Goal: Task Accomplishment & Management: Use online tool/utility

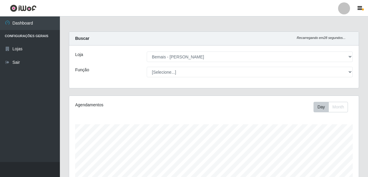
select select "230"
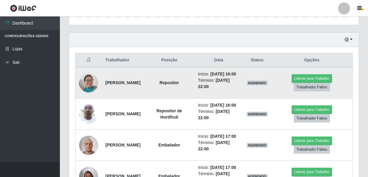
scroll to position [124, 290]
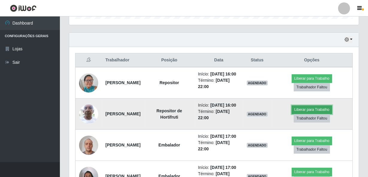
click at [310, 114] on button "Liberar para Trabalho" at bounding box center [312, 109] width 40 height 8
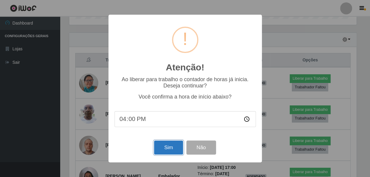
click at [173, 145] on button "Sim" at bounding box center [168, 148] width 29 height 14
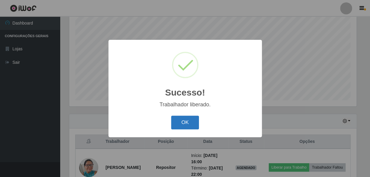
click at [190, 120] on button "OK" at bounding box center [185, 123] width 28 height 14
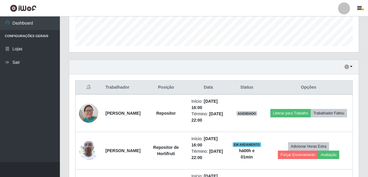
scroll to position [195, 0]
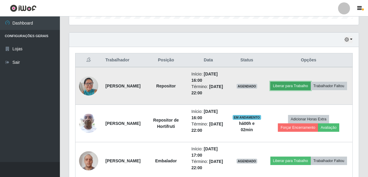
click at [300, 82] on button "Liberar para Trabalho" at bounding box center [291, 86] width 40 height 8
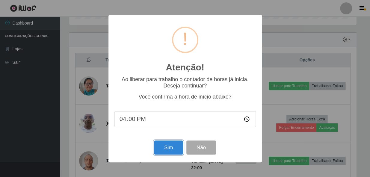
click at [171, 148] on button "Sim" at bounding box center [168, 148] width 29 height 14
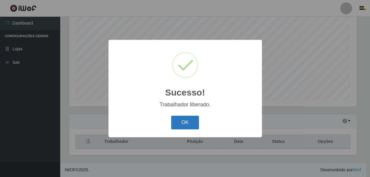
click at [180, 122] on button "OK" at bounding box center [185, 123] width 28 height 14
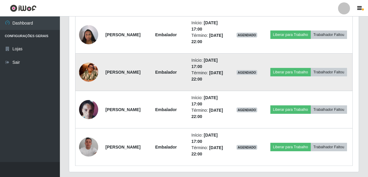
scroll to position [375, 0]
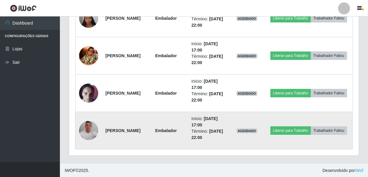
click at [85, 132] on img at bounding box center [88, 130] width 19 height 19
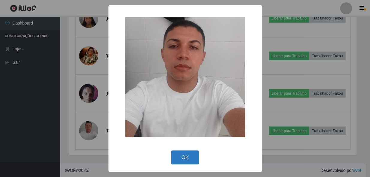
click at [176, 153] on button "OK" at bounding box center [185, 157] width 28 height 14
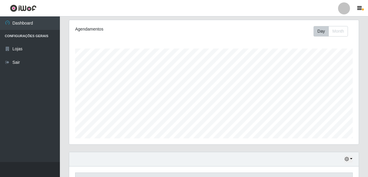
scroll to position [130, 0]
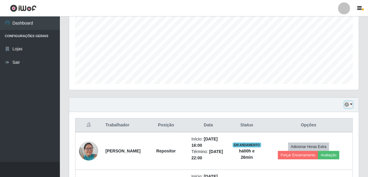
click at [353, 105] on button "button" at bounding box center [349, 104] width 8 height 7
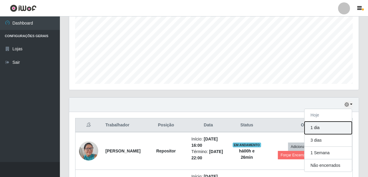
click at [318, 130] on button "1 dia" at bounding box center [328, 128] width 47 height 13
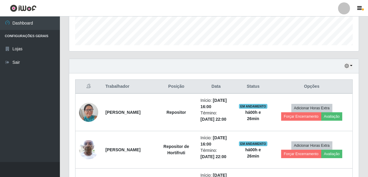
scroll to position [144, 0]
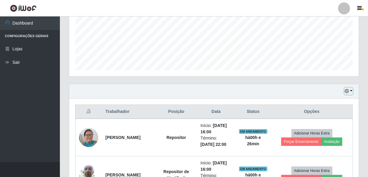
click at [351, 90] on button "button" at bounding box center [349, 91] width 8 height 7
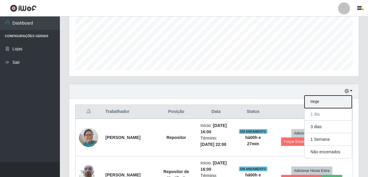
click at [307, 102] on button "Hoje" at bounding box center [328, 102] width 47 height 13
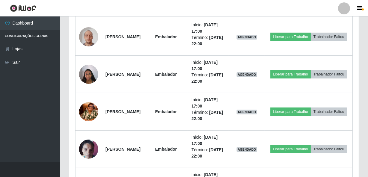
scroll to position [354, 0]
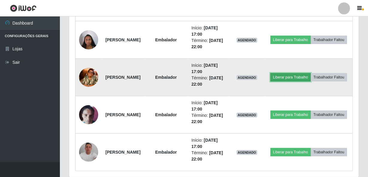
click at [311, 73] on button "Liberar para Trabalho" at bounding box center [291, 77] width 40 height 8
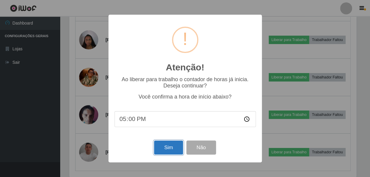
click at [163, 151] on button "Sim" at bounding box center [168, 148] width 29 height 14
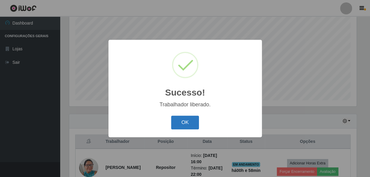
click at [183, 126] on button "OK" at bounding box center [185, 123] width 28 height 14
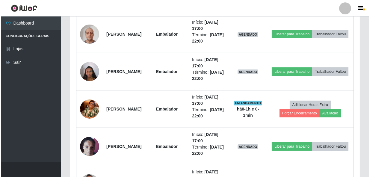
scroll to position [332, 0]
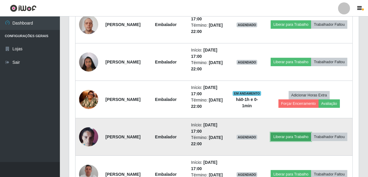
click at [306, 133] on button "Liberar para Trabalho" at bounding box center [291, 137] width 40 height 8
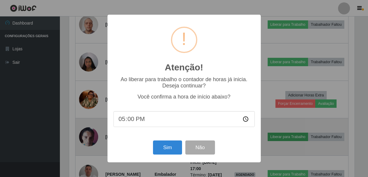
scroll to position [124, 287]
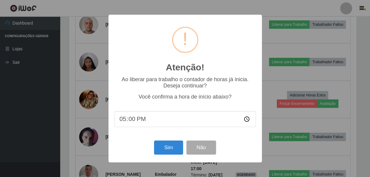
click at [180, 157] on div "Atenção! × Ao liberar para trabalho o contador de horas já inicia. Deseja conti…" at bounding box center [184, 88] width 153 height 147
click at [171, 150] on button "Sim" at bounding box center [168, 148] width 29 height 14
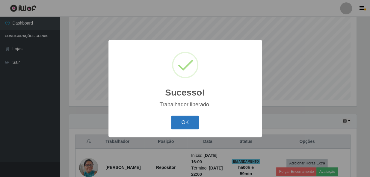
click at [183, 125] on button "OK" at bounding box center [185, 123] width 28 height 14
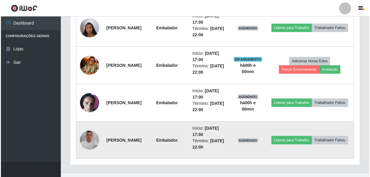
scroll to position [375, 0]
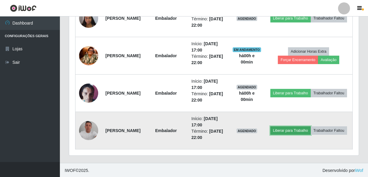
click at [311, 126] on button "Liberar para Trabalho" at bounding box center [291, 130] width 40 height 8
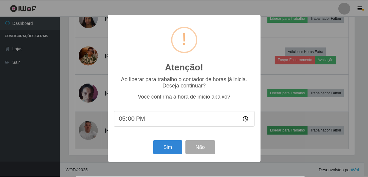
scroll to position [124, 287]
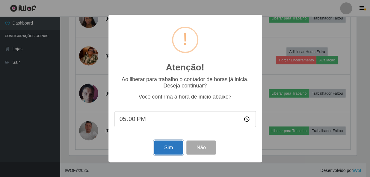
click at [171, 149] on button "Sim" at bounding box center [168, 148] width 29 height 14
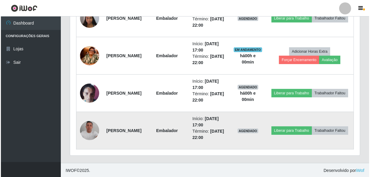
scroll to position [0, 0]
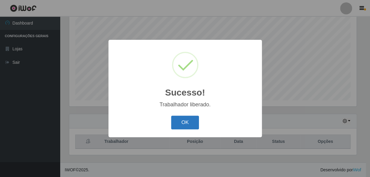
click at [186, 125] on button "OK" at bounding box center [185, 123] width 28 height 14
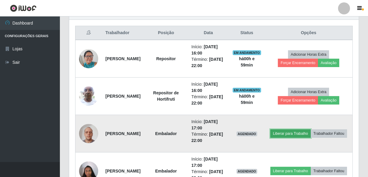
click at [311, 129] on button "Liberar para Trabalho" at bounding box center [291, 133] width 40 height 8
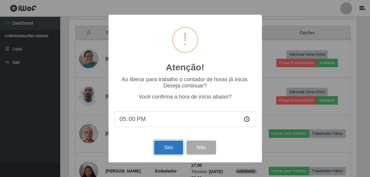
click at [174, 147] on button "Sim" at bounding box center [168, 148] width 29 height 14
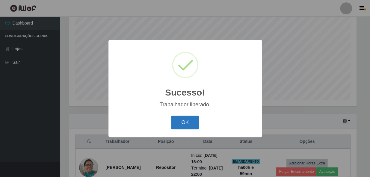
click at [183, 119] on button "OK" at bounding box center [185, 123] width 28 height 14
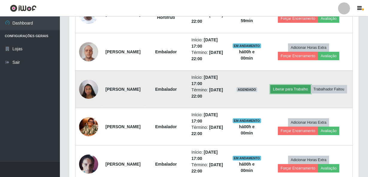
click at [306, 85] on button "Liberar para Trabalho" at bounding box center [291, 89] width 40 height 8
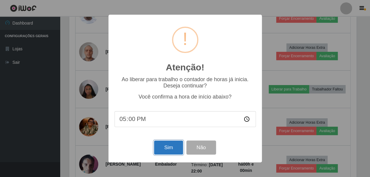
click at [172, 147] on button "Sim" at bounding box center [168, 148] width 29 height 14
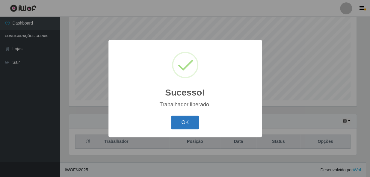
click at [186, 122] on button "OK" at bounding box center [185, 123] width 28 height 14
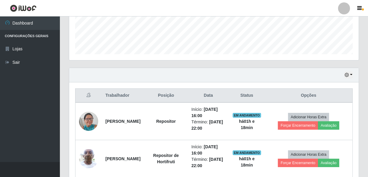
scroll to position [168, 0]
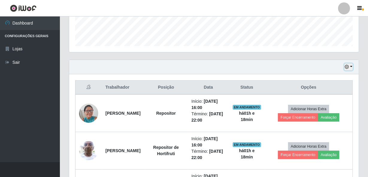
click at [351, 66] on button "button" at bounding box center [349, 67] width 8 height 7
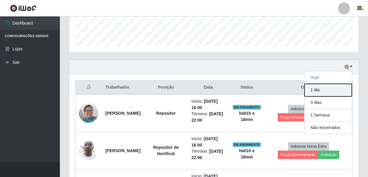
click at [337, 90] on button "1 dia" at bounding box center [328, 90] width 47 height 13
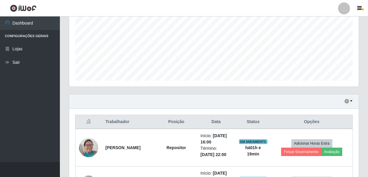
scroll to position [144, 0]
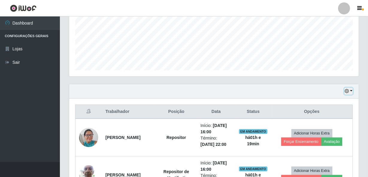
click at [352, 90] on button "button" at bounding box center [349, 91] width 8 height 7
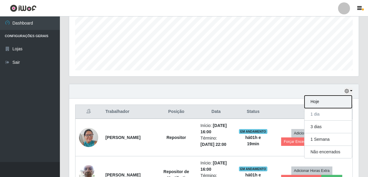
click at [329, 102] on button "Hoje" at bounding box center [328, 102] width 47 height 13
